Goal: Navigation & Orientation: Go to known website

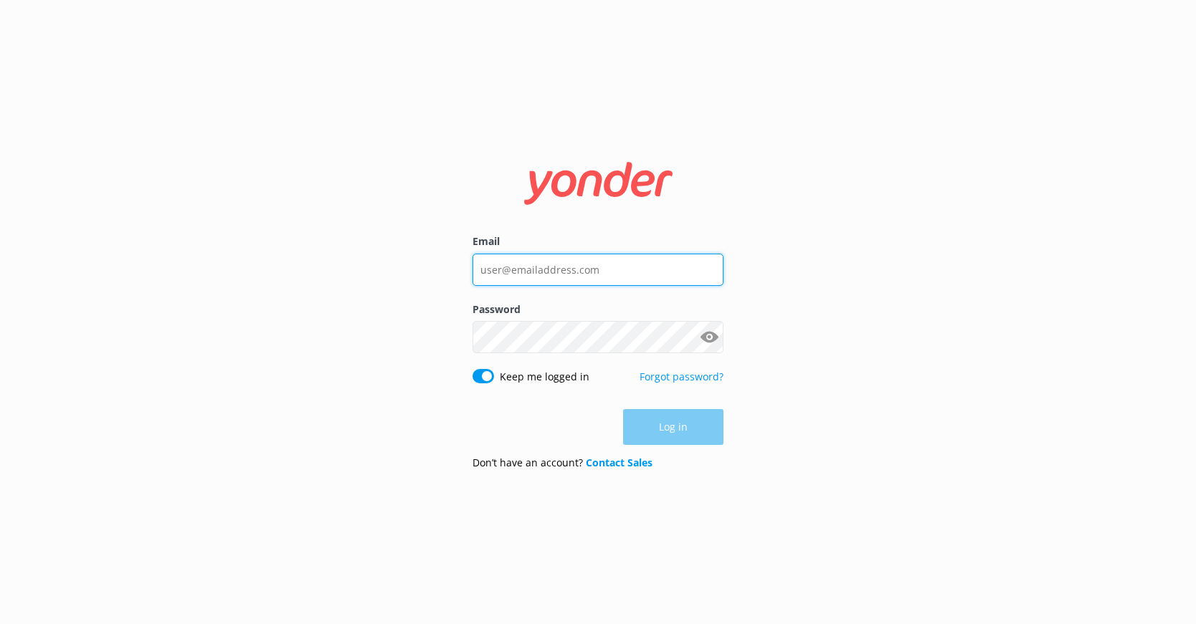
type input "[PERSON_NAME][EMAIL_ADDRESS][DOMAIN_NAME]"
click at [680, 430] on div "Log in" at bounding box center [597, 427] width 251 height 36
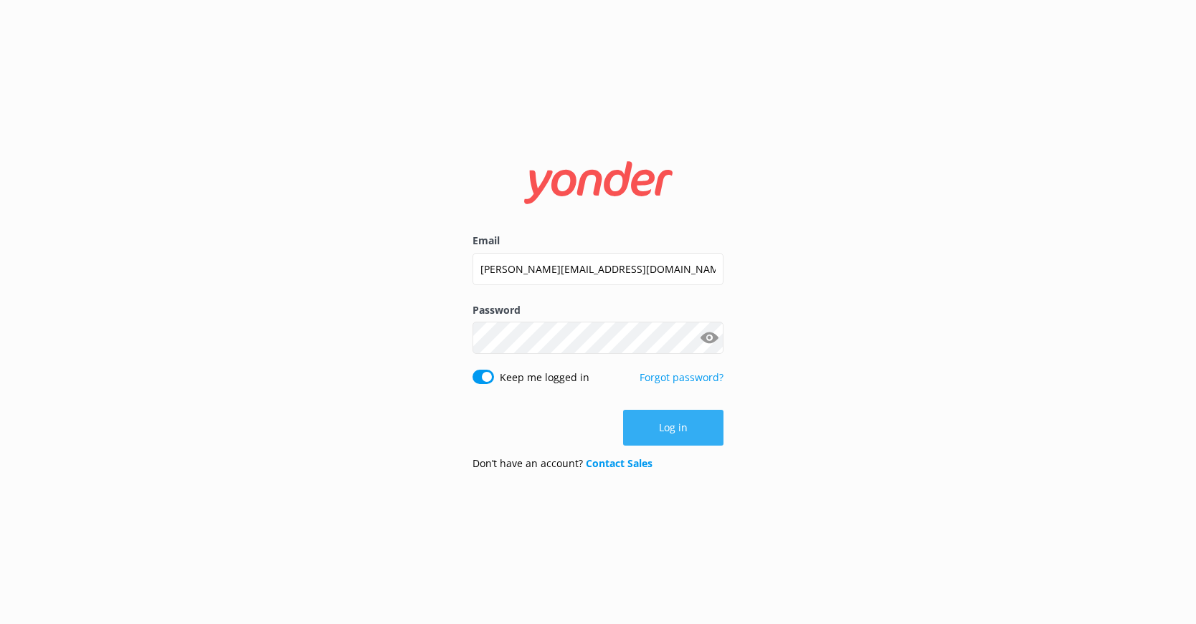
click at [701, 433] on button "Log in" at bounding box center [673, 428] width 100 height 36
